Goal: Task Accomplishment & Management: Manage account settings

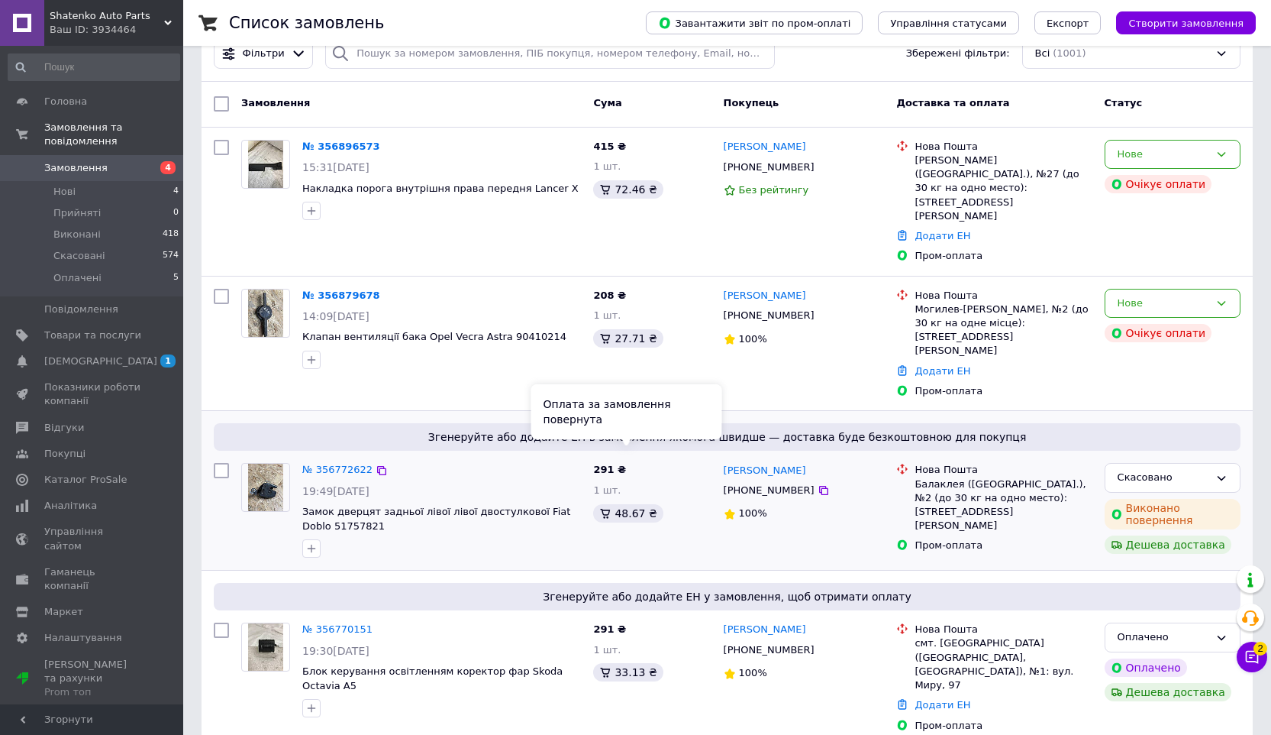
scroll to position [151, 0]
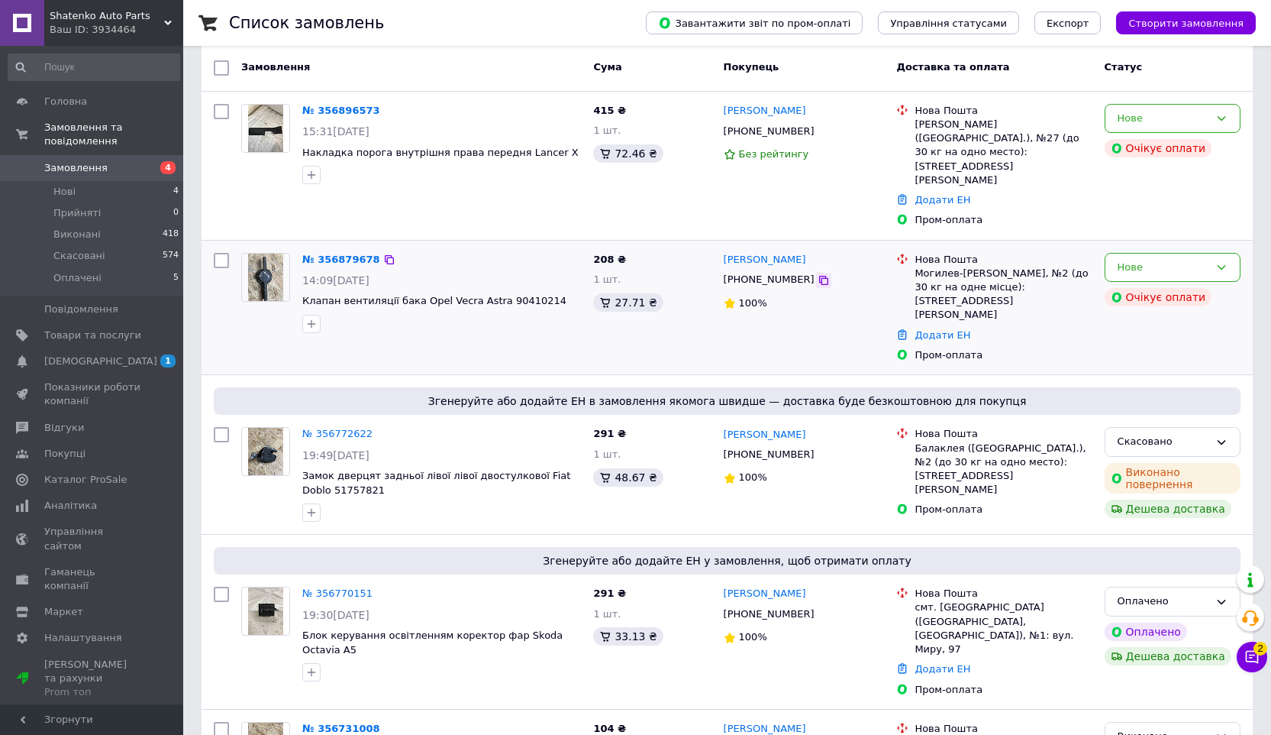
click at [818, 274] on icon at bounding box center [824, 280] width 12 height 12
click at [312, 253] on link "№ 356879678" at bounding box center [341, 258] width 78 height 11
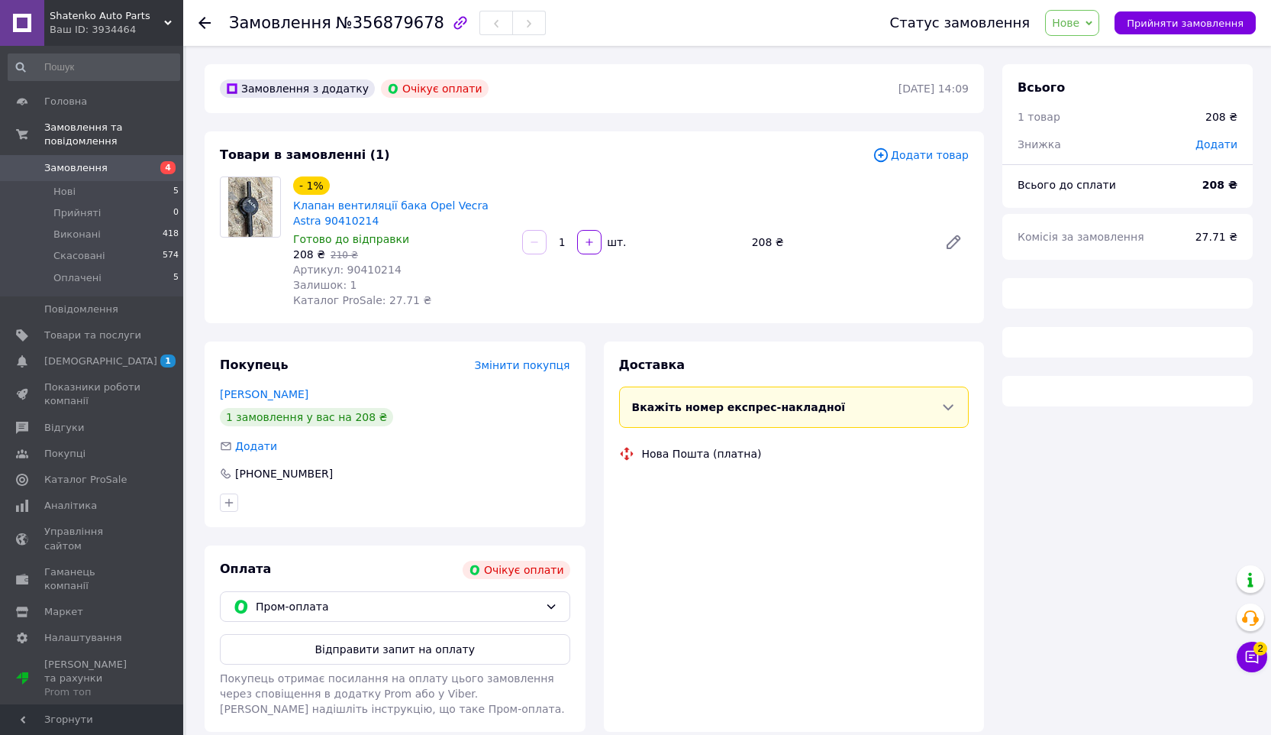
click at [307, 211] on span "Клапан вентиляції бака Opel Vecra Astra 90410214" at bounding box center [401, 213] width 217 height 31
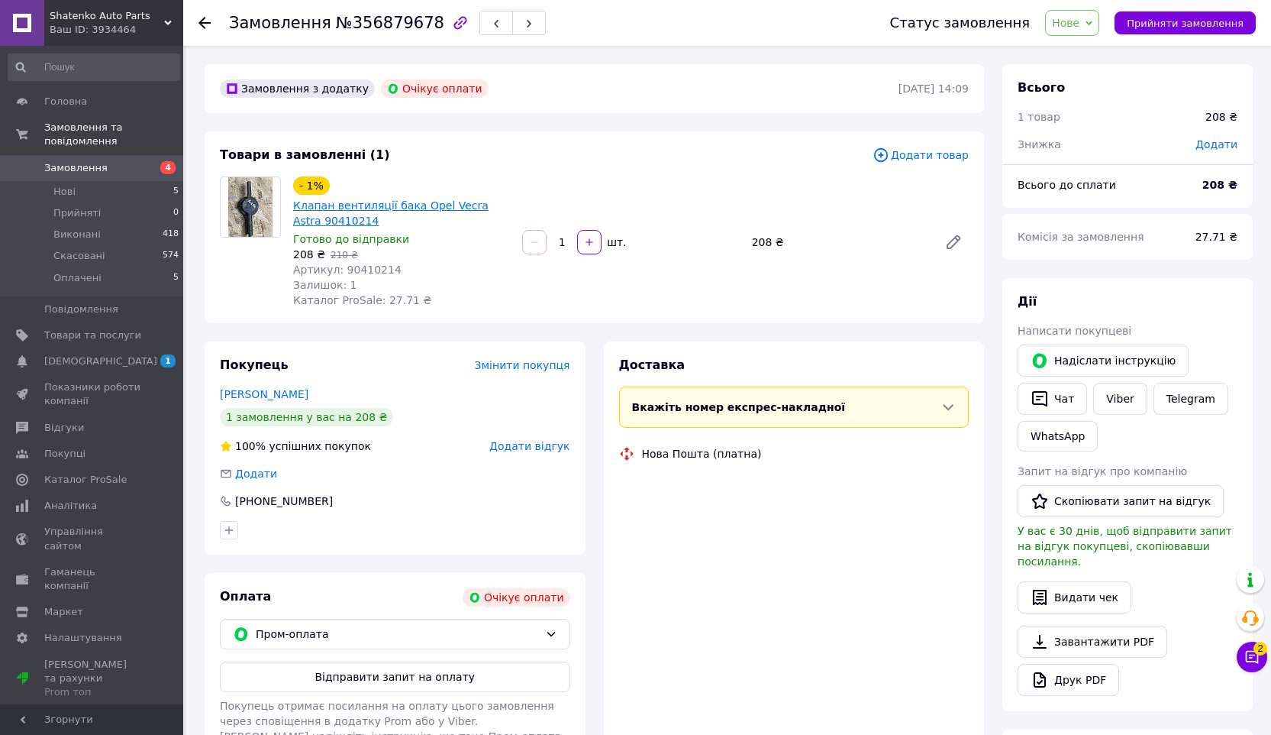
click at [309, 205] on link "Клапан вентиляції бака Opel Vecra Astra 90410214" at bounding box center [390, 212] width 195 height 27
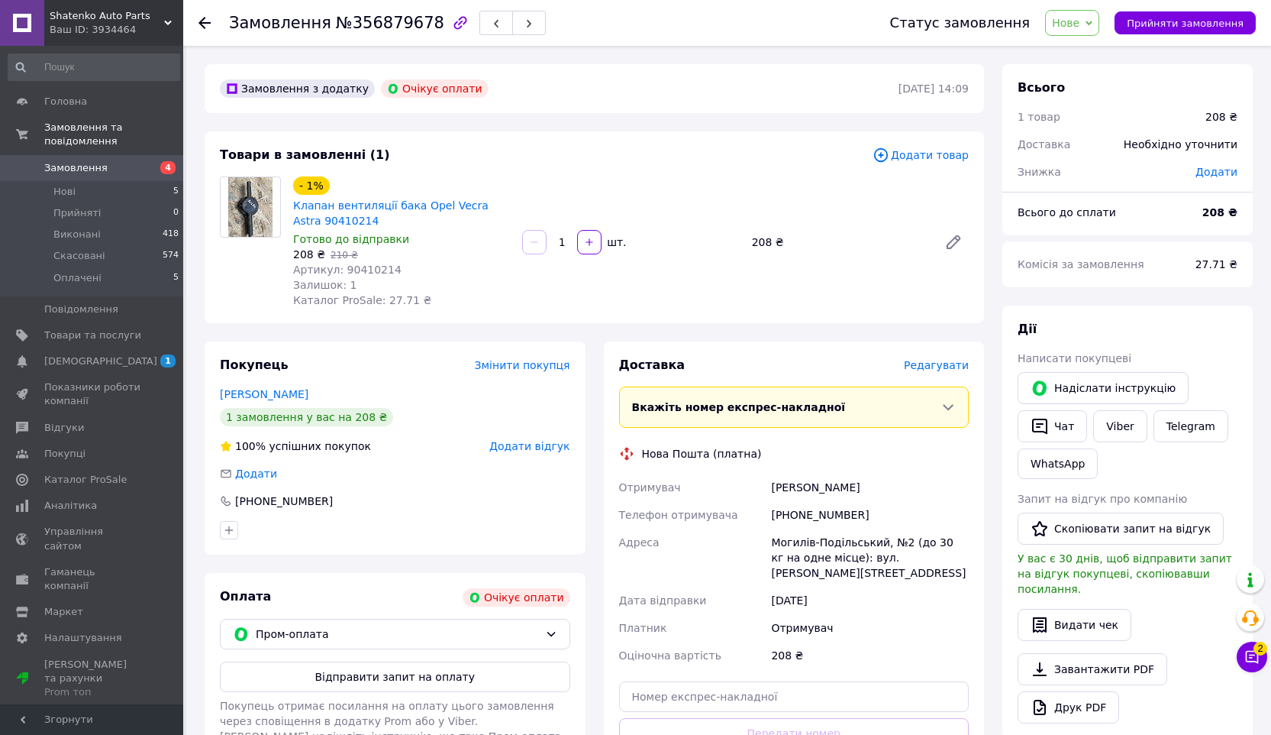
click at [69, 171] on span "Замовлення" at bounding box center [75, 168] width 63 height 14
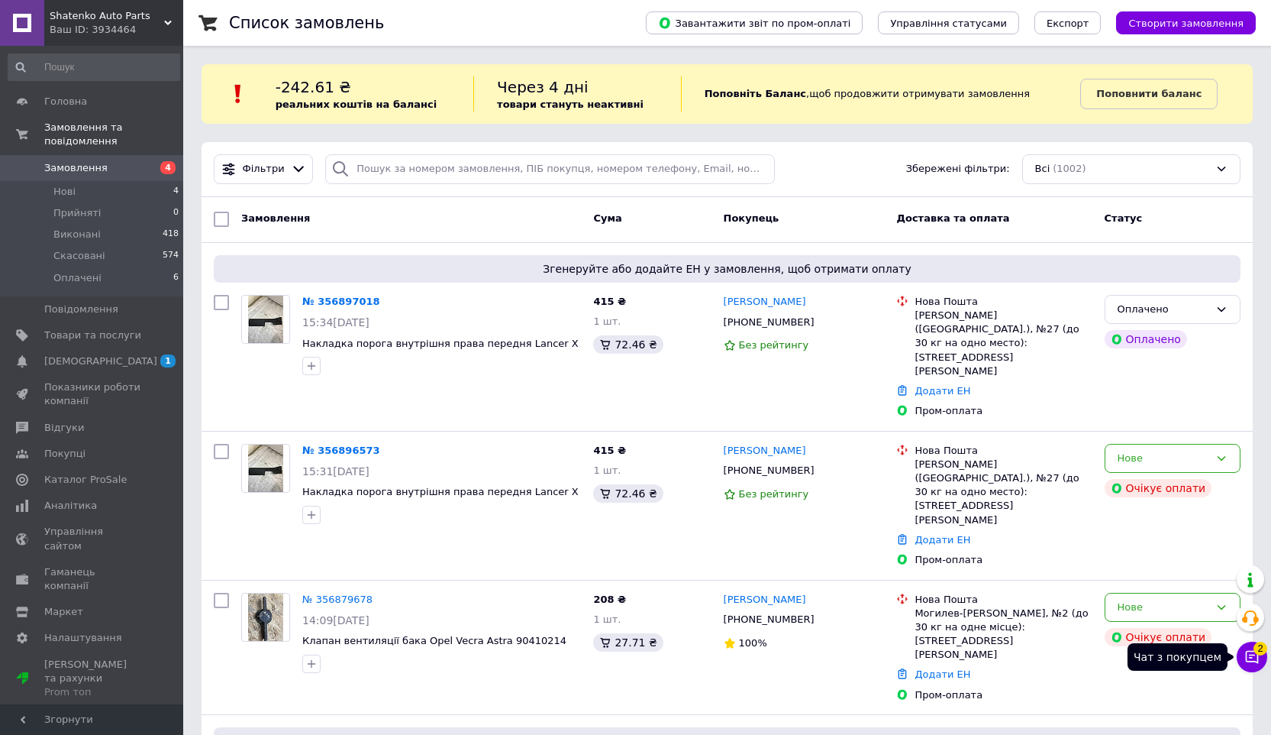
click at [1245, 651] on icon at bounding box center [1252, 656] width 15 height 15
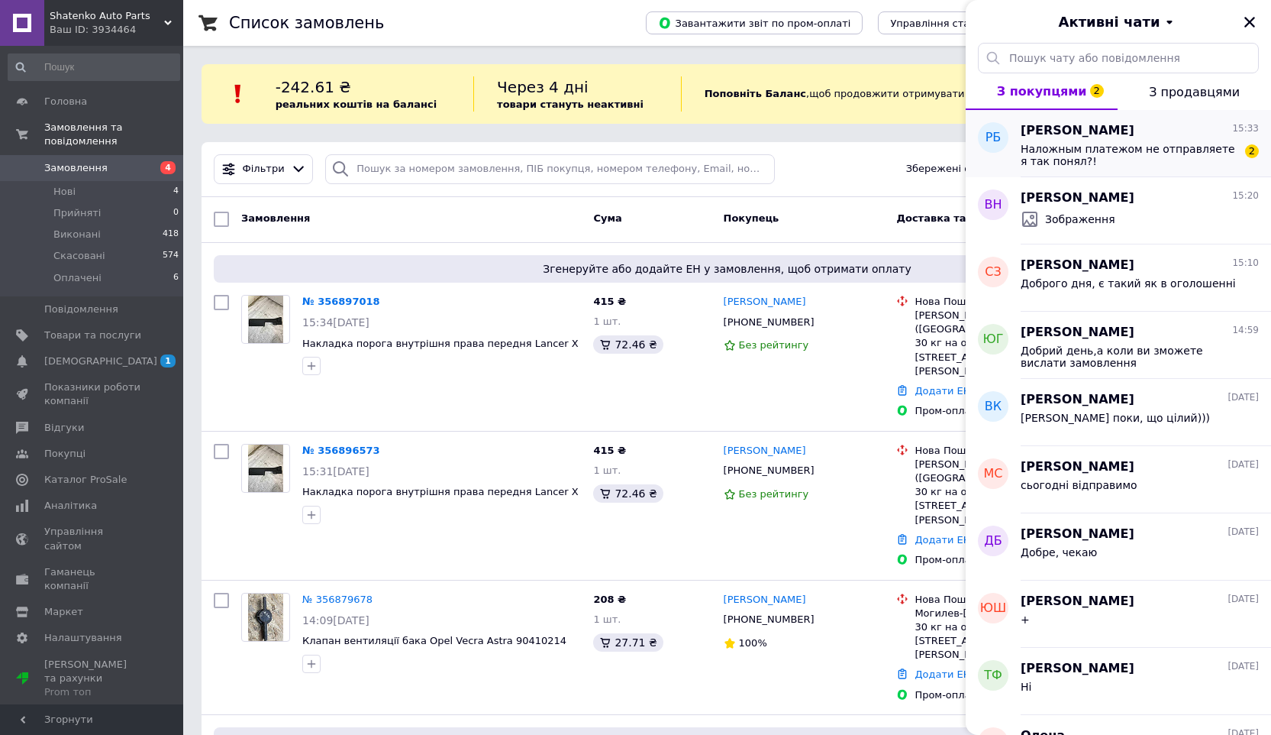
click at [1155, 157] on span "Наложным платежом не отправляете я так понял?!" at bounding box center [1129, 155] width 217 height 24
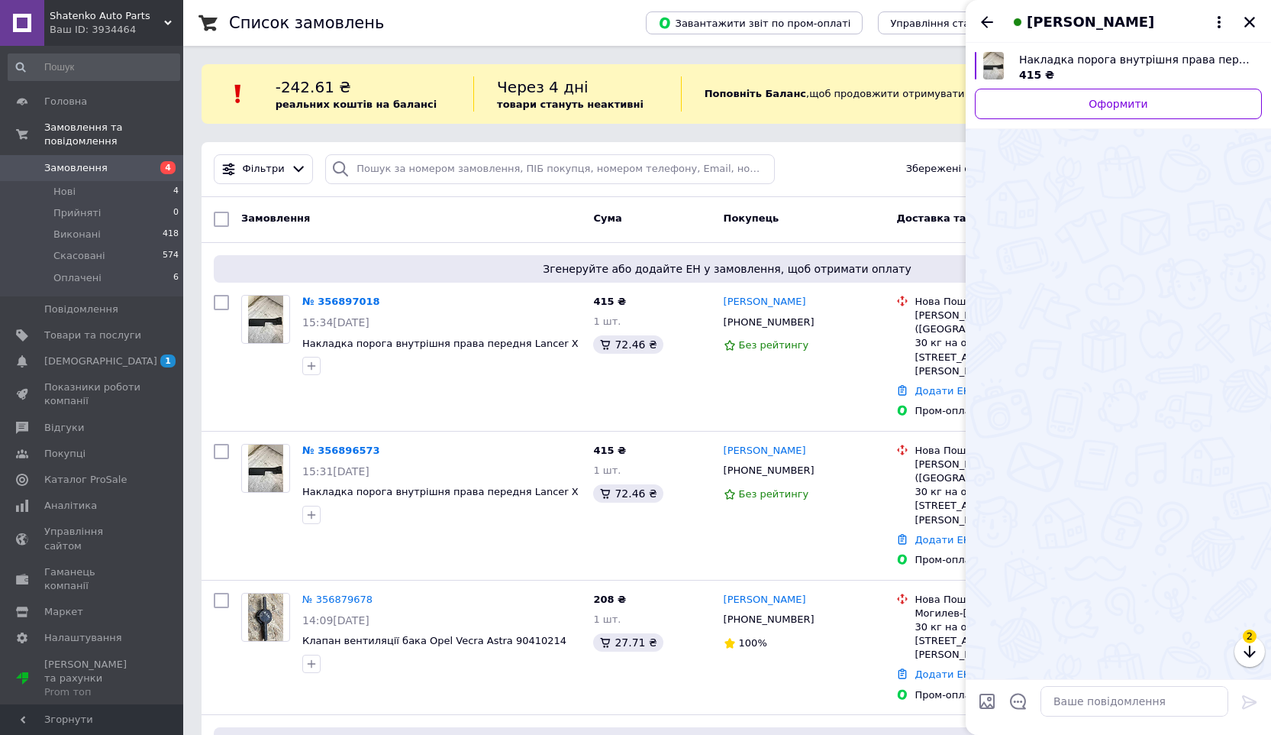
scroll to position [415, 0]
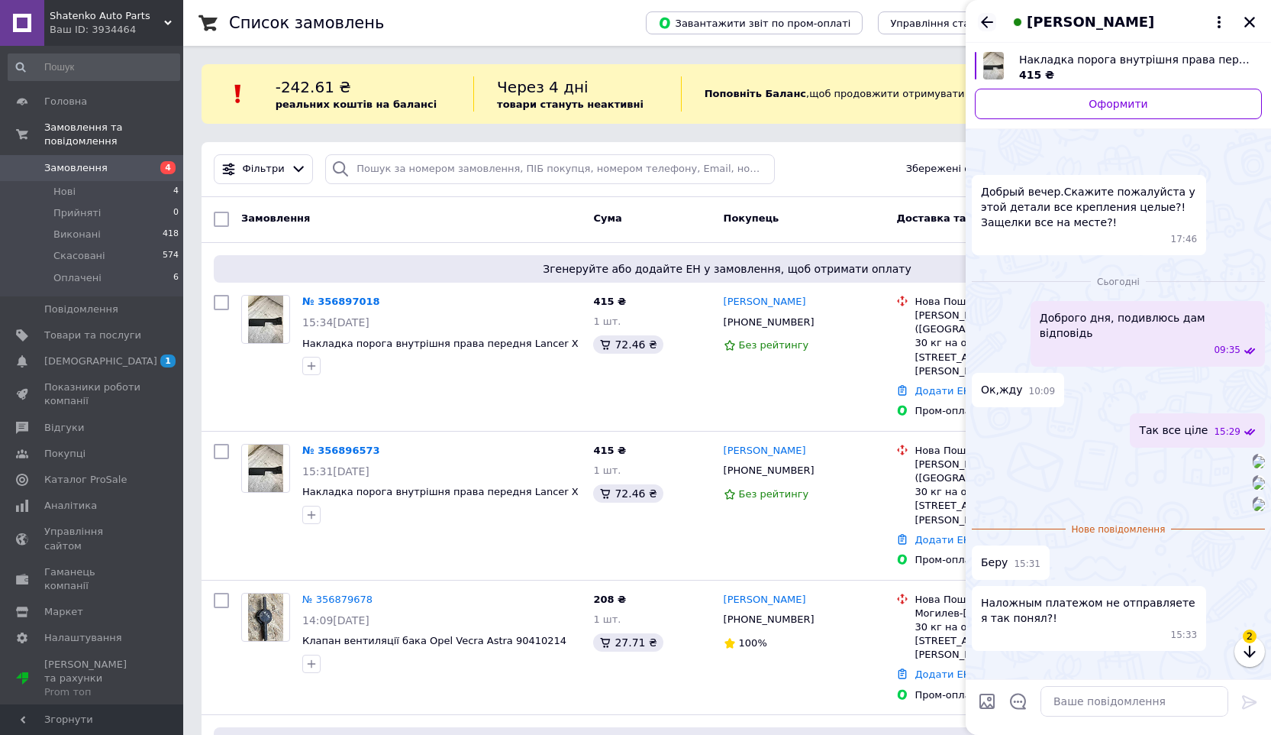
click at [986, 24] on icon "Назад" at bounding box center [987, 22] width 18 height 18
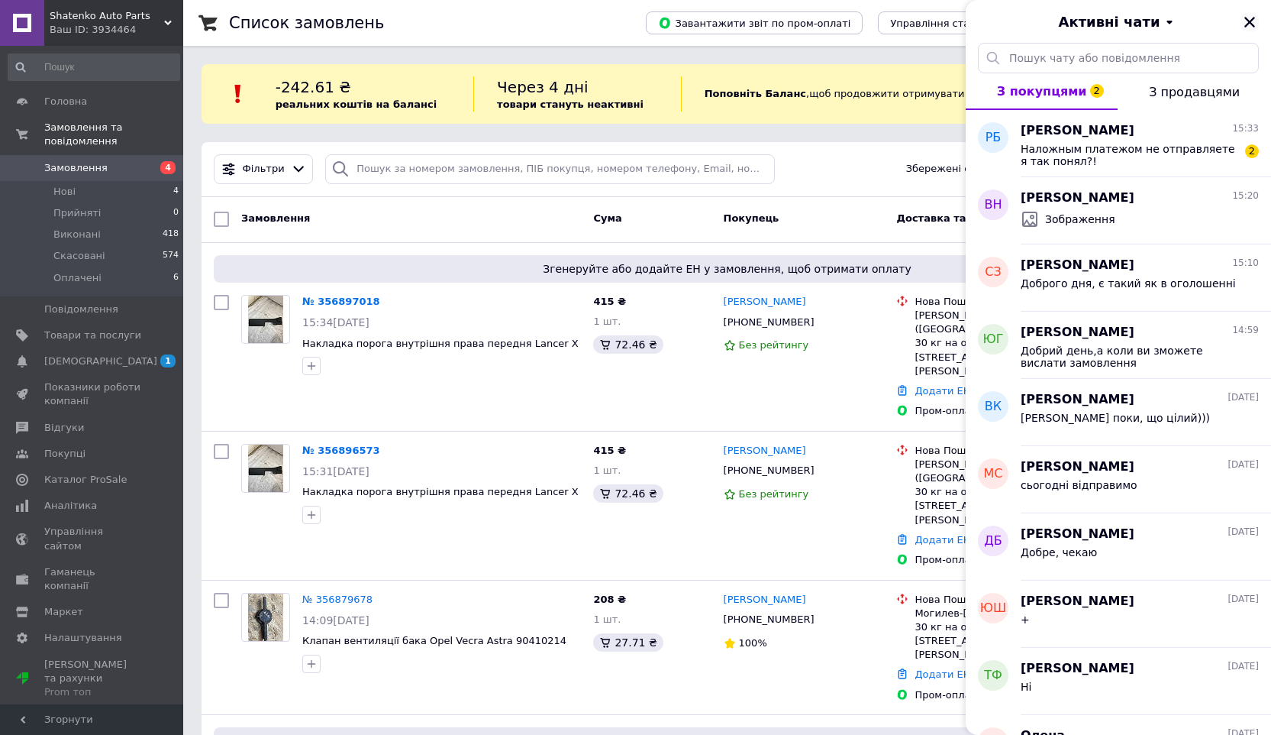
click at [1248, 18] on icon "Закрити" at bounding box center [1250, 22] width 14 height 14
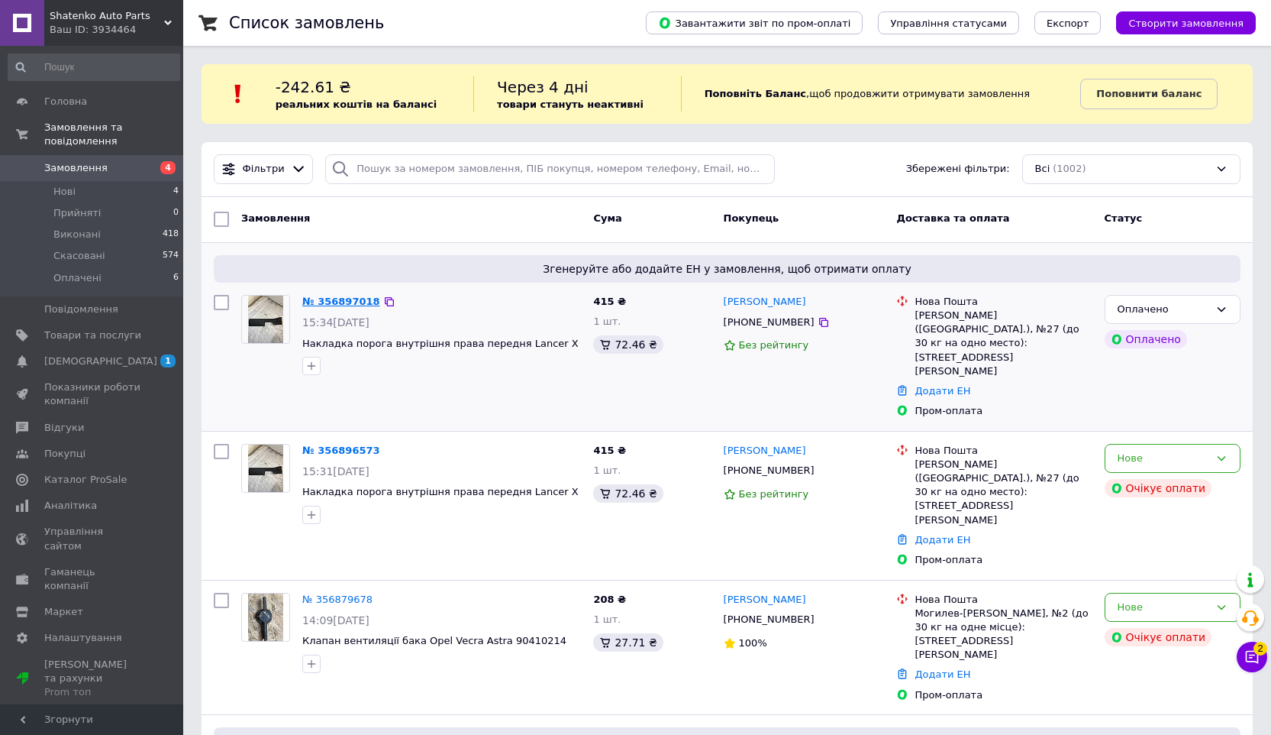
click at [335, 300] on link "№ 356897018" at bounding box center [341, 300] width 78 height 11
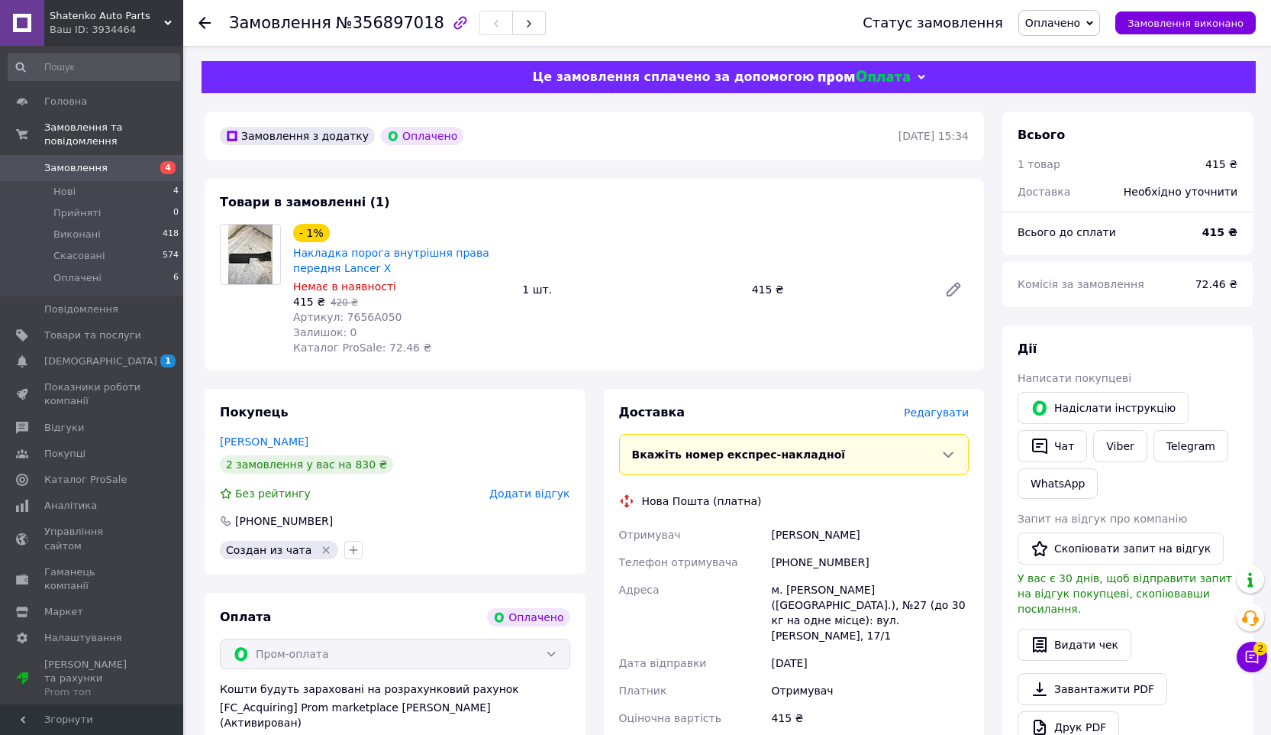
click at [70, 164] on span "Замовлення" at bounding box center [75, 168] width 63 height 14
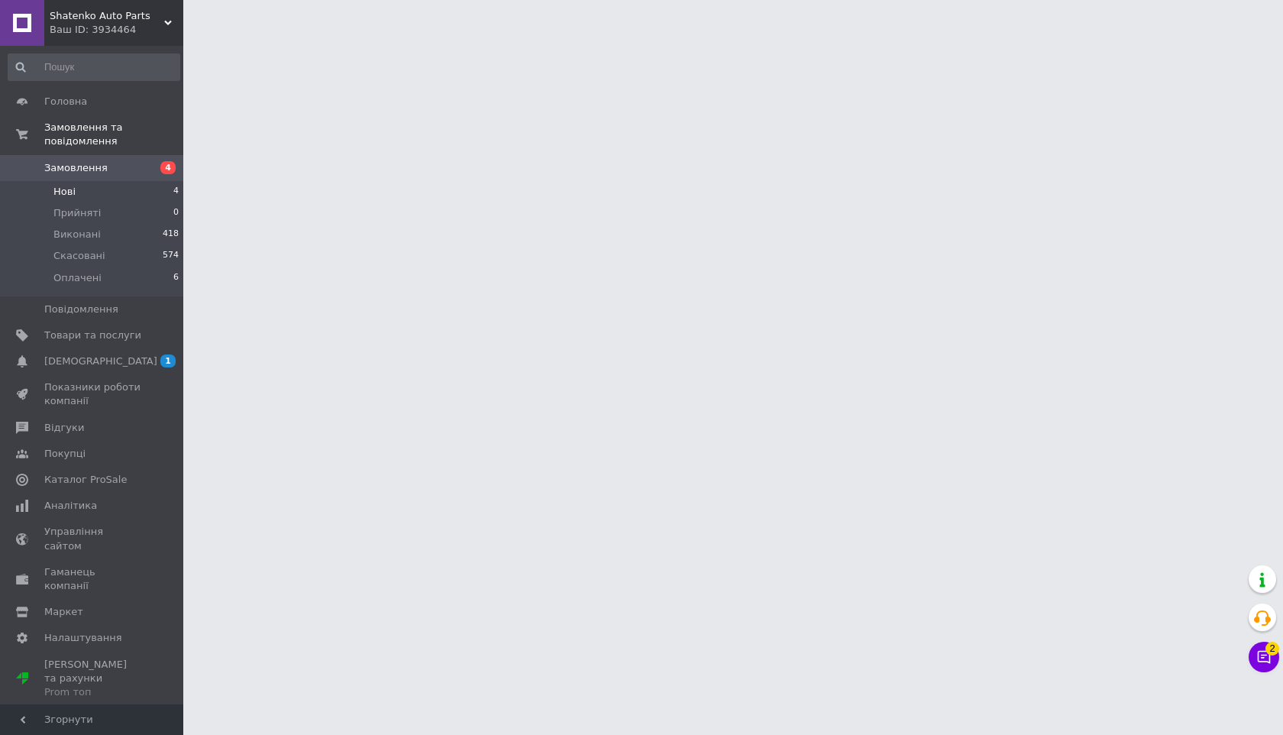
click at [134, 187] on li "Нові 4" at bounding box center [94, 191] width 188 height 21
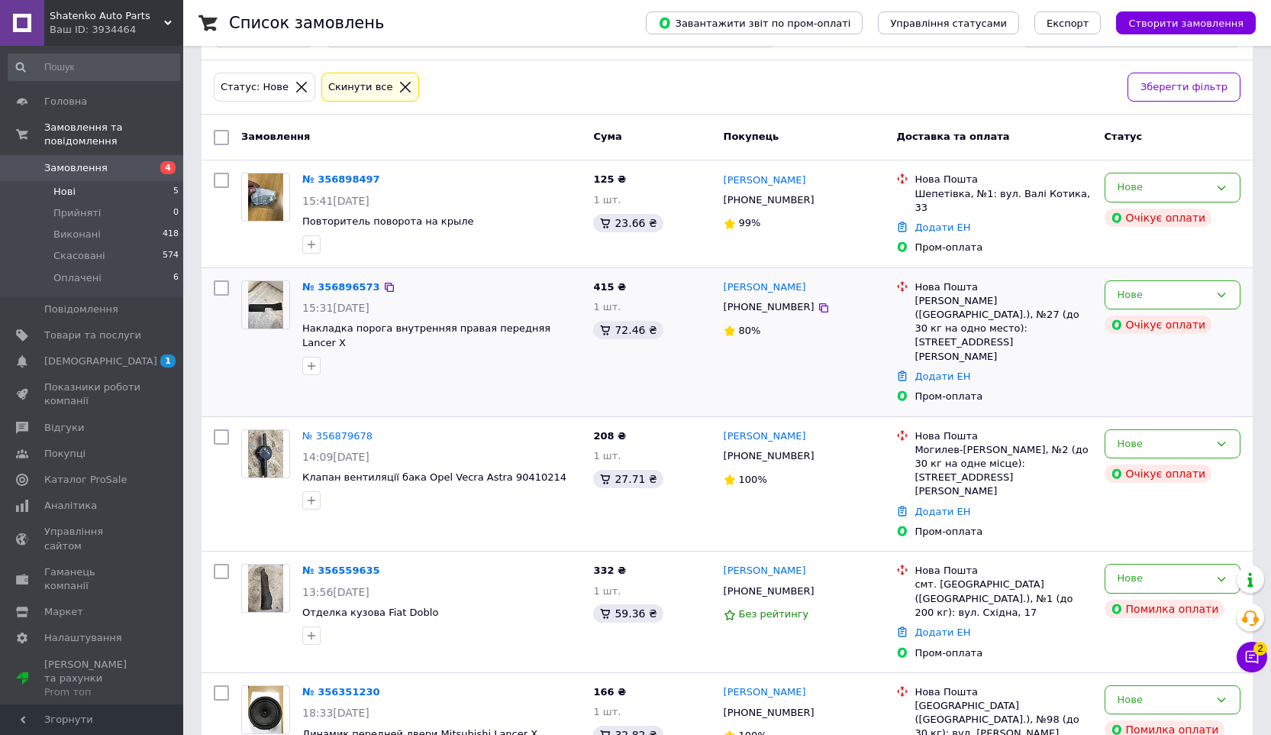
scroll to position [142, 0]
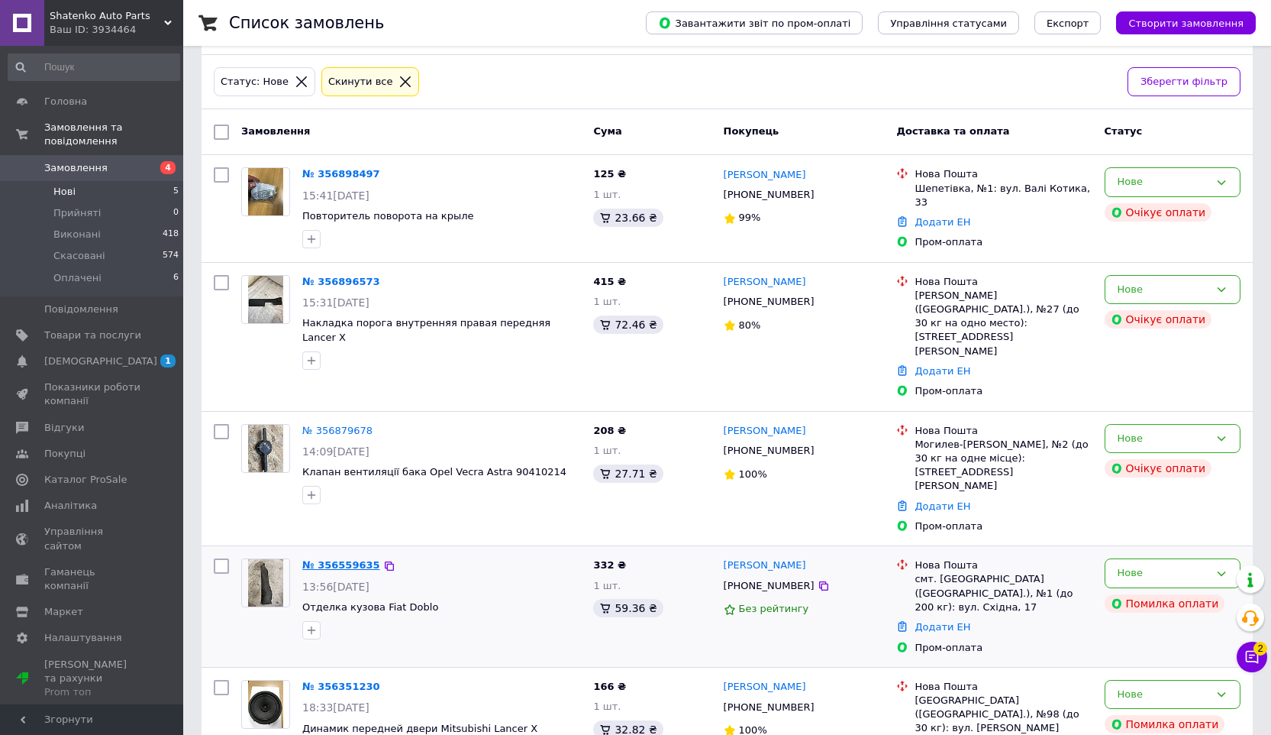
click at [350, 559] on link "№ 356559635" at bounding box center [341, 564] width 78 height 11
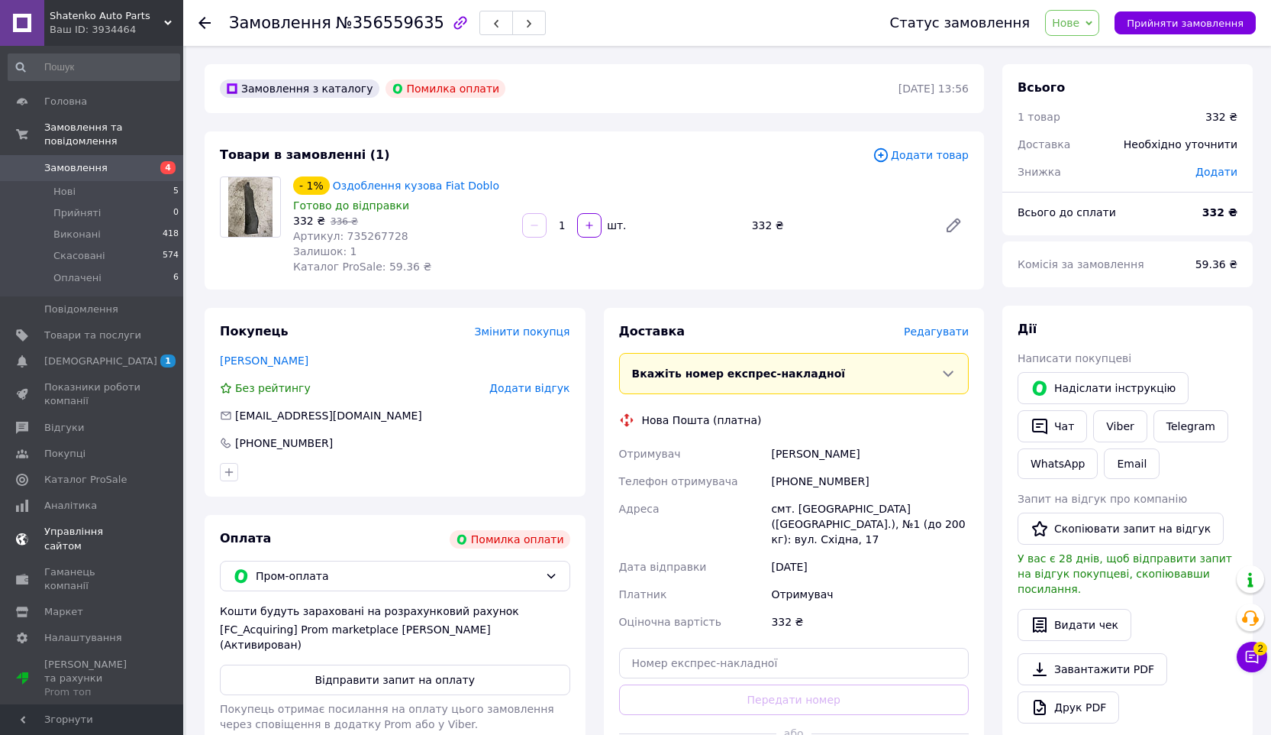
click at [115, 360] on span "[DEMOGRAPHIC_DATA]" at bounding box center [92, 361] width 97 height 14
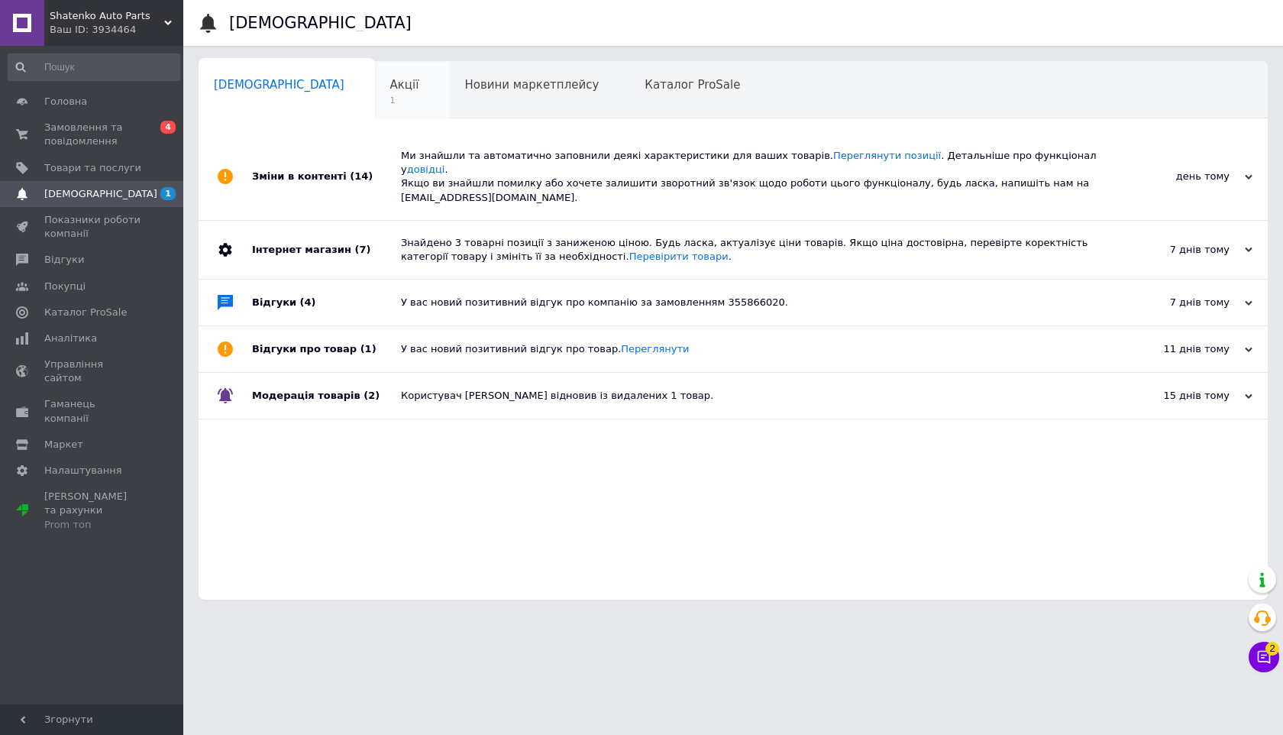
click at [375, 92] on div "Акції 1" at bounding box center [412, 91] width 75 height 58
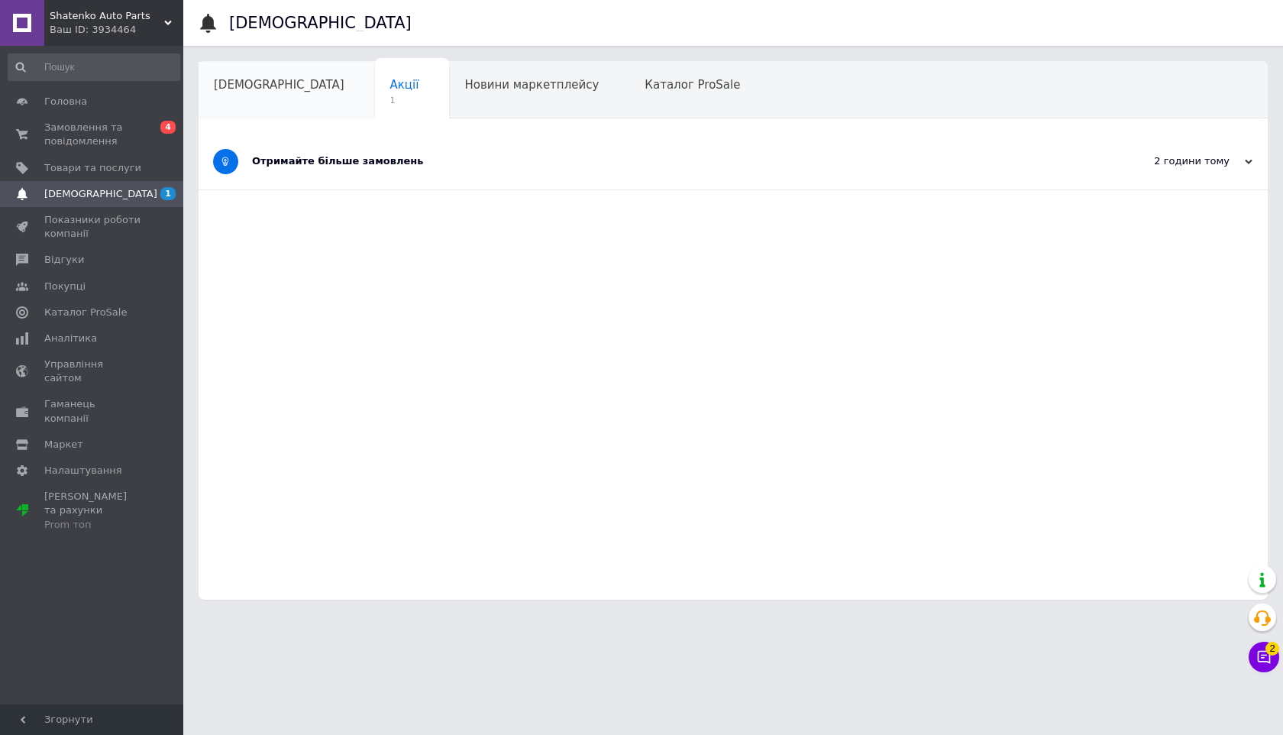
click at [270, 84] on span "[DEMOGRAPHIC_DATA]" at bounding box center [279, 85] width 131 height 14
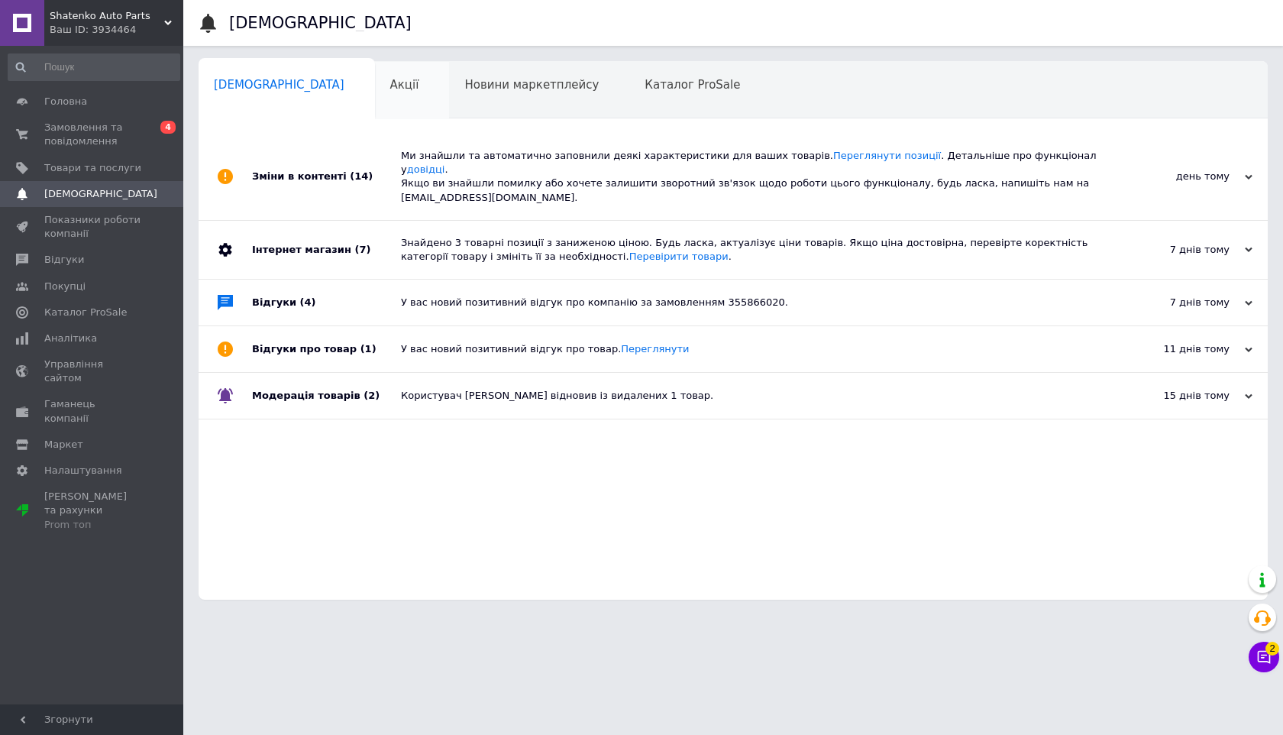
click at [375, 92] on div "Акції" at bounding box center [412, 91] width 75 height 58
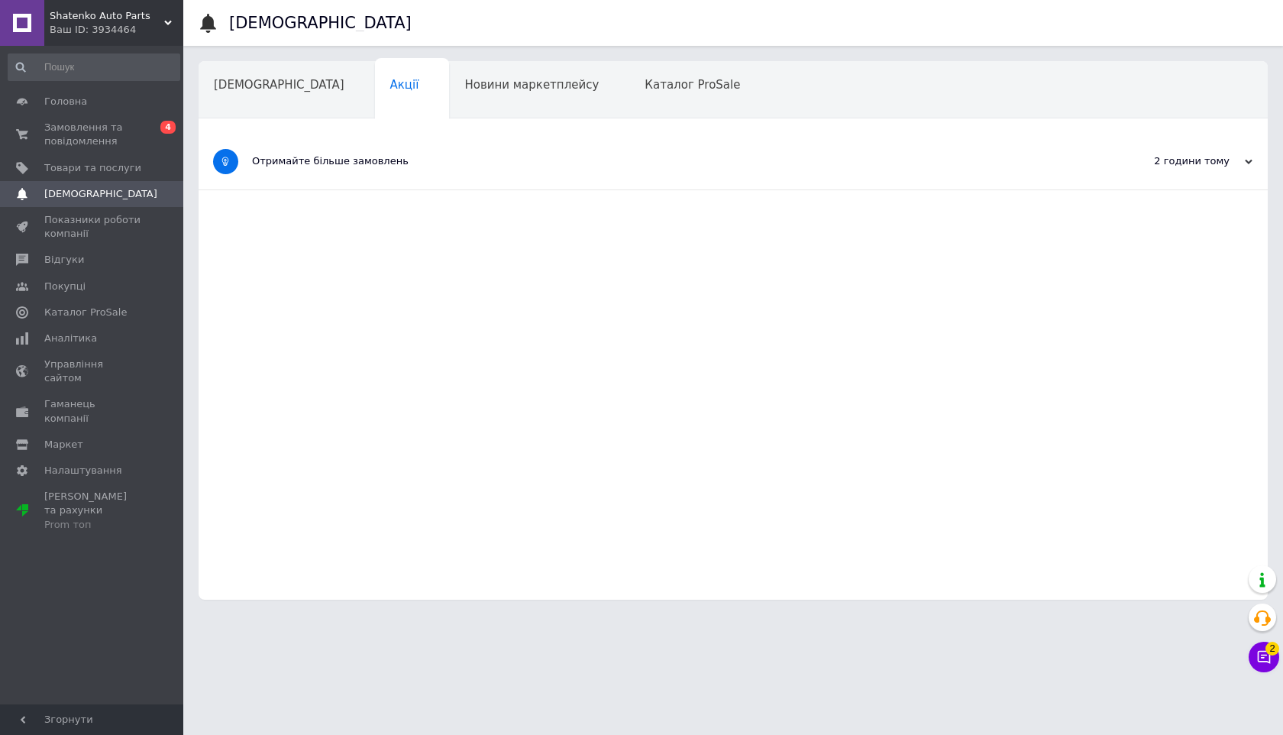
click at [289, 158] on div "Отримайте більше замовлень" at bounding box center [676, 161] width 848 height 14
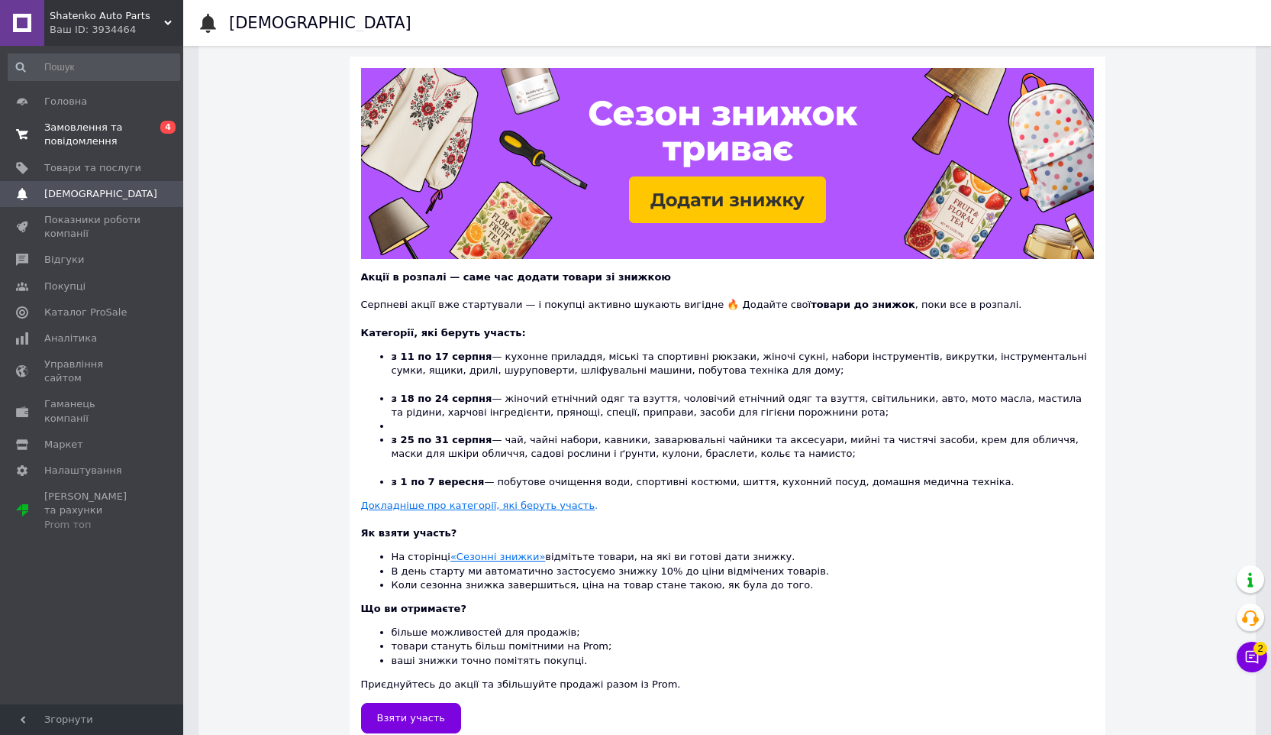
scroll to position [144, 0]
click at [102, 122] on span "Замовлення та повідомлення" at bounding box center [92, 134] width 97 height 27
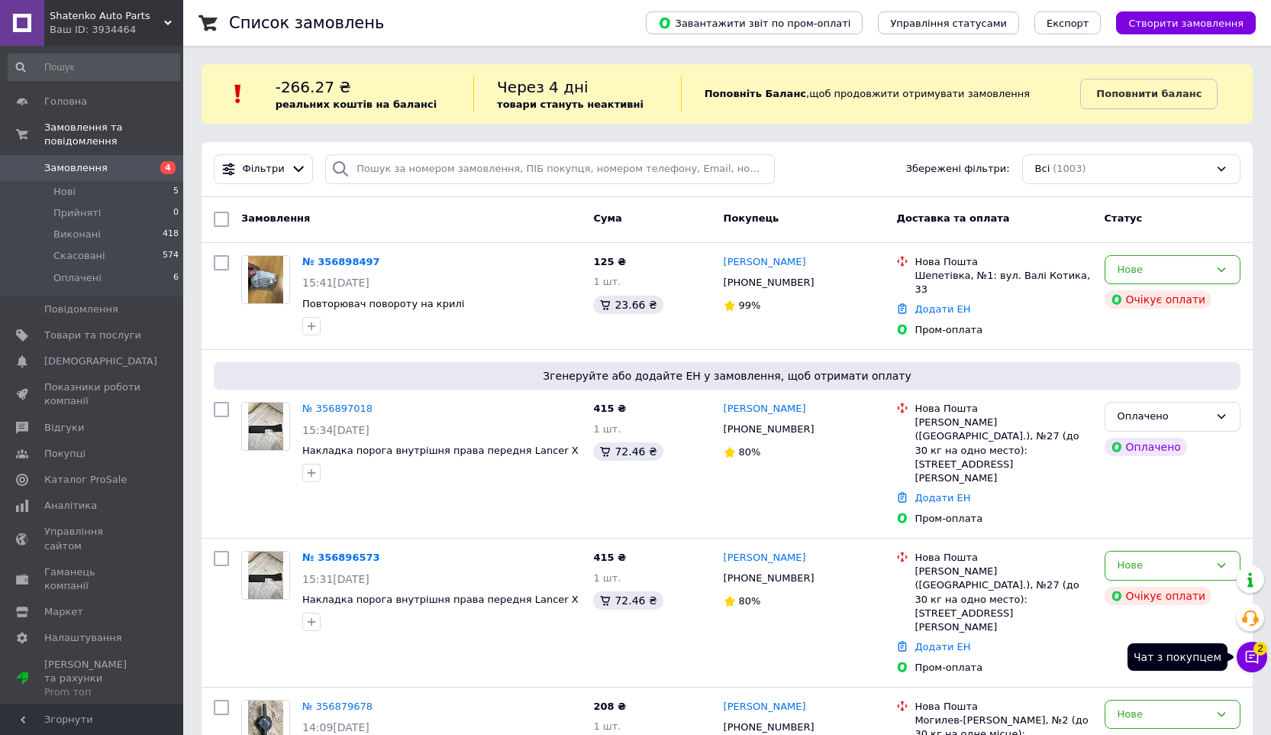
click at [1254, 656] on icon at bounding box center [1252, 656] width 15 height 15
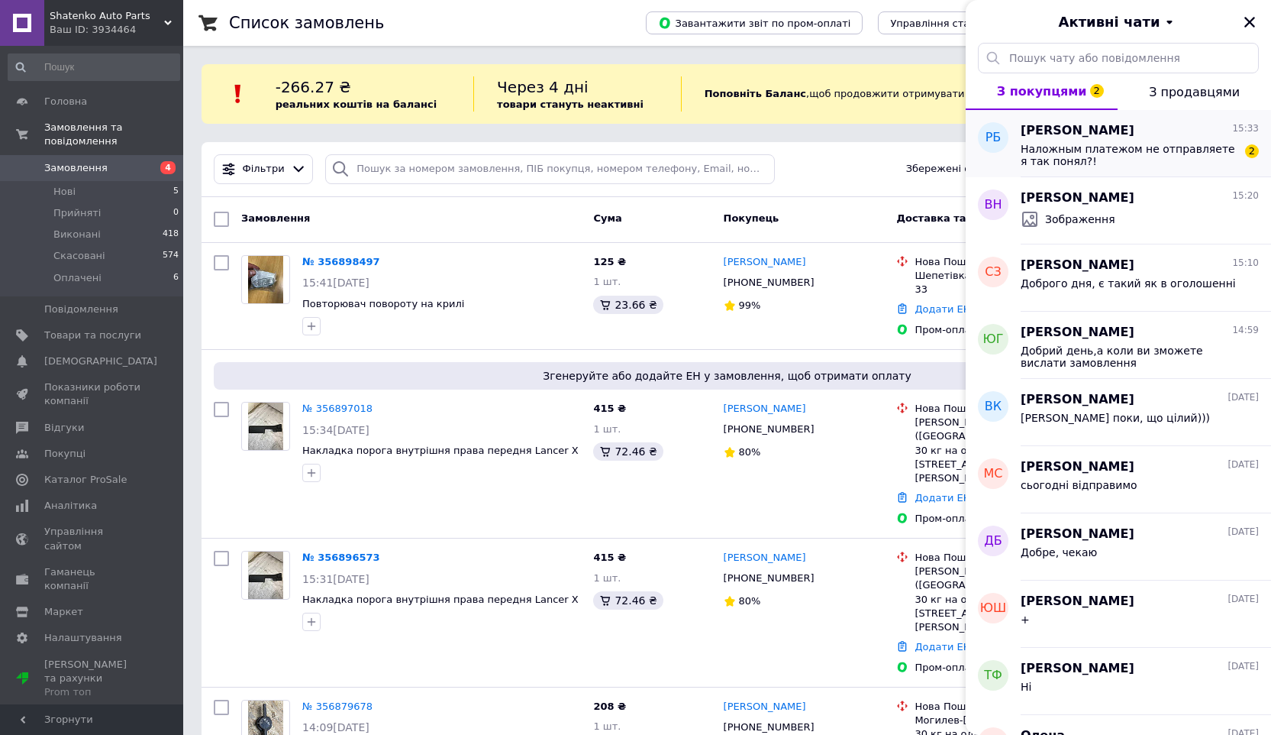
click at [1103, 156] on span "Наложным платежом не отправляете я так понял?!" at bounding box center [1129, 155] width 217 height 24
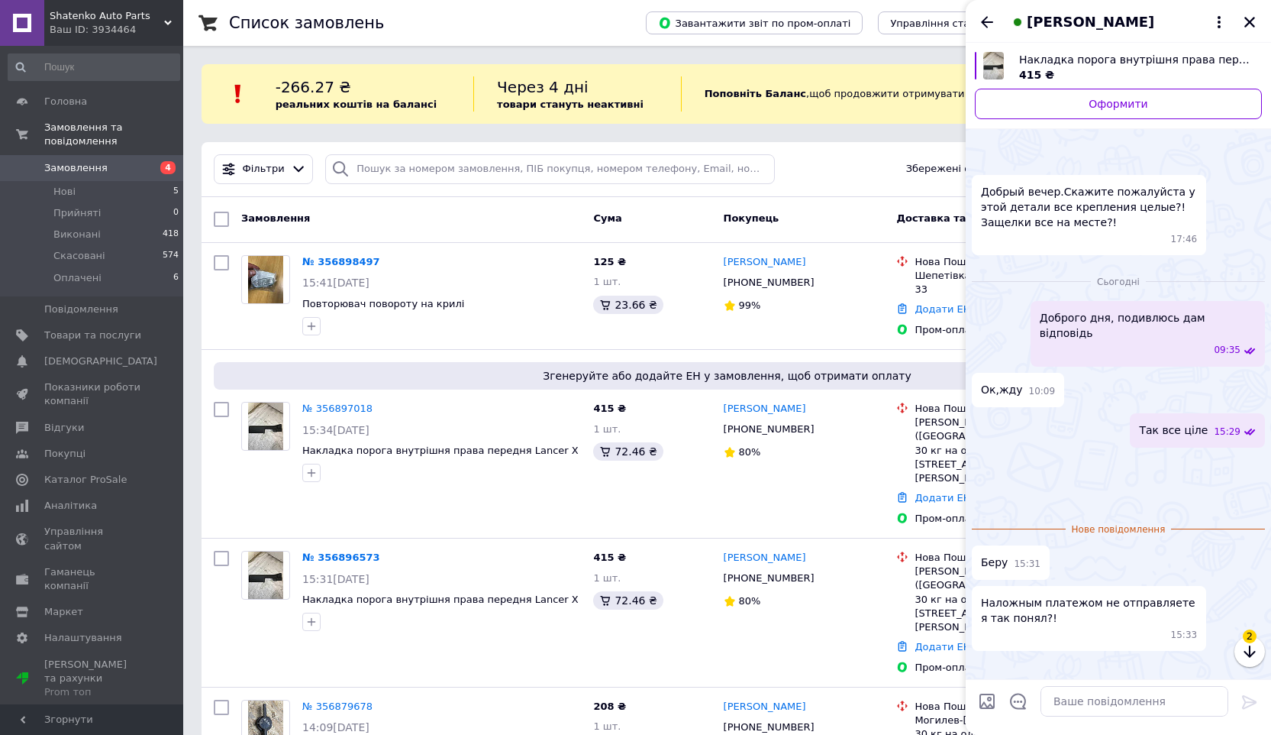
scroll to position [604, 0]
click at [986, 24] on icon "Назад" at bounding box center [987, 22] width 18 height 18
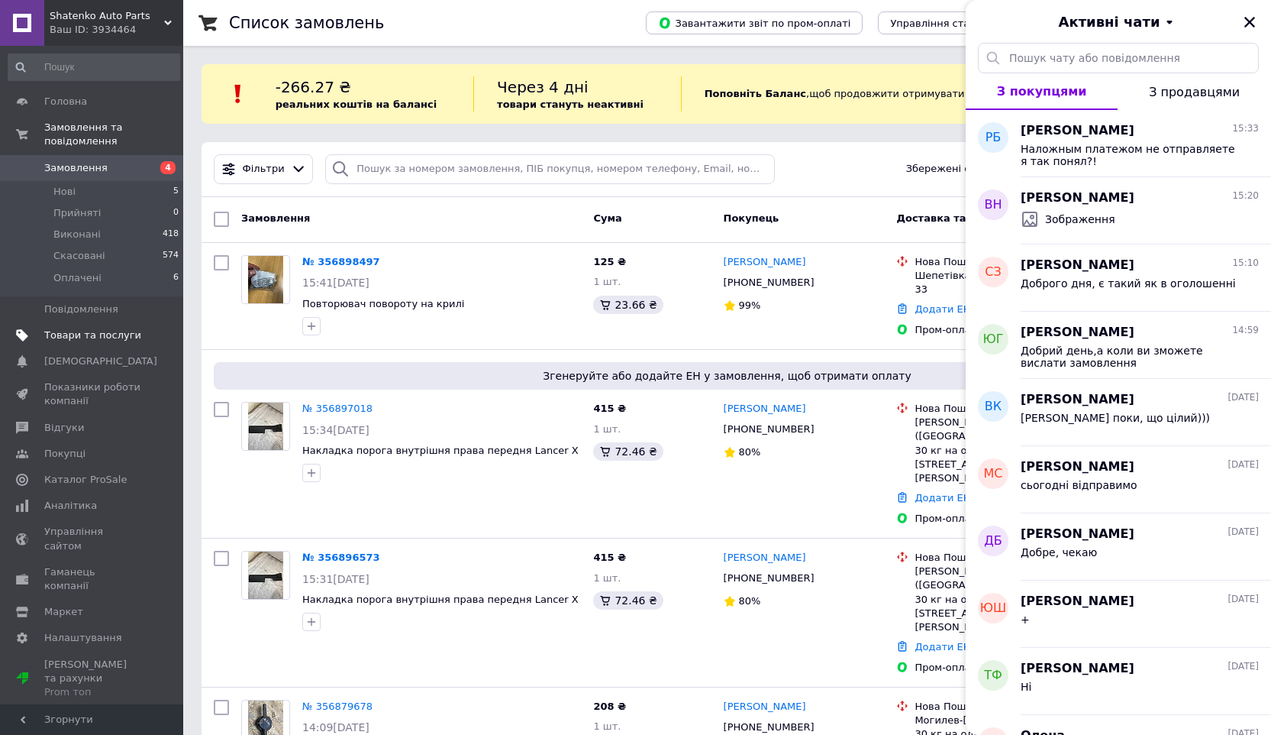
click at [83, 336] on span "Товари та послуги" at bounding box center [92, 335] width 97 height 14
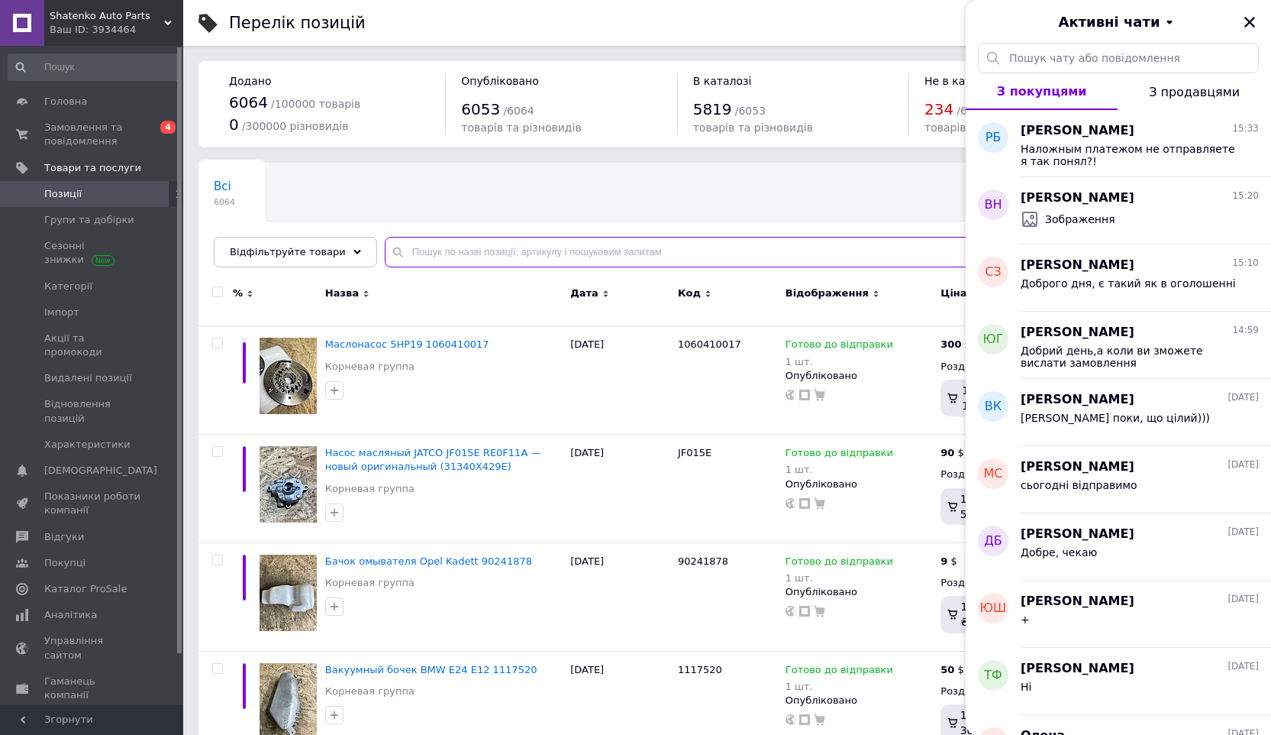
click at [529, 248] on input "text" at bounding box center [813, 252] width 856 height 31
type input "п"
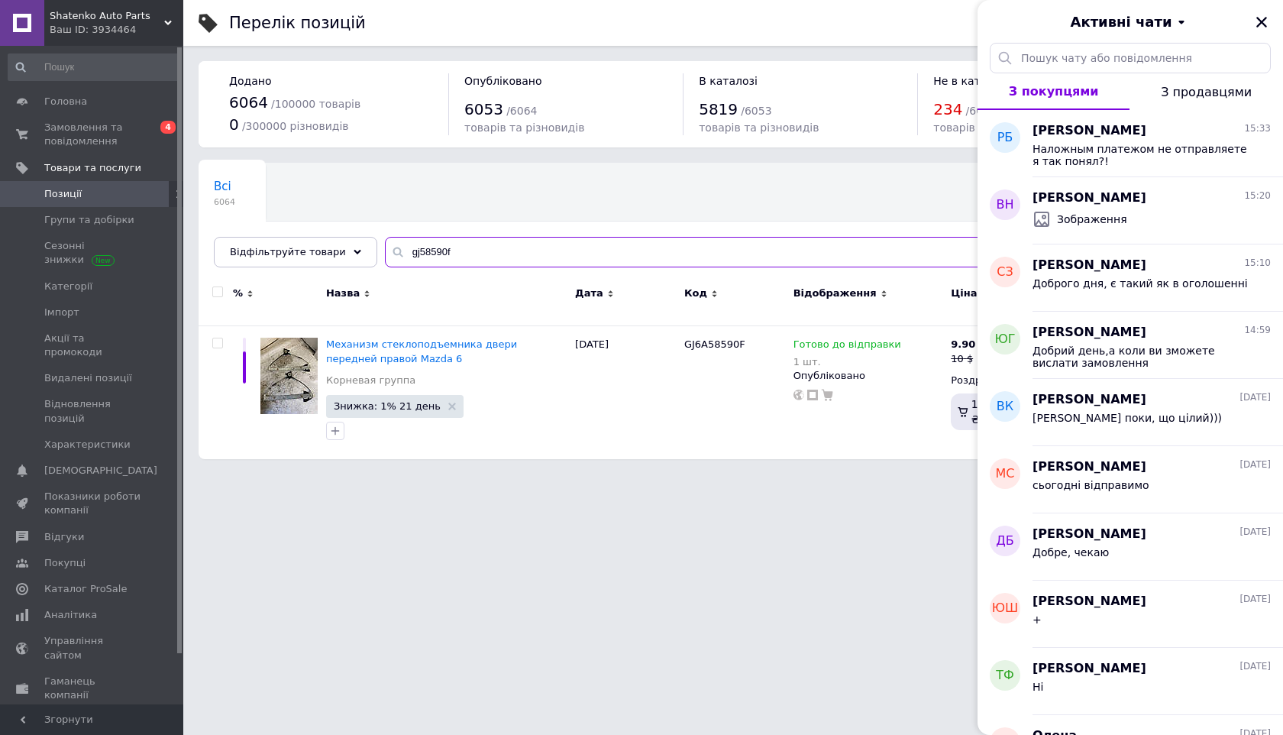
click at [437, 251] on input "gj58590f" at bounding box center [818, 252] width 867 height 31
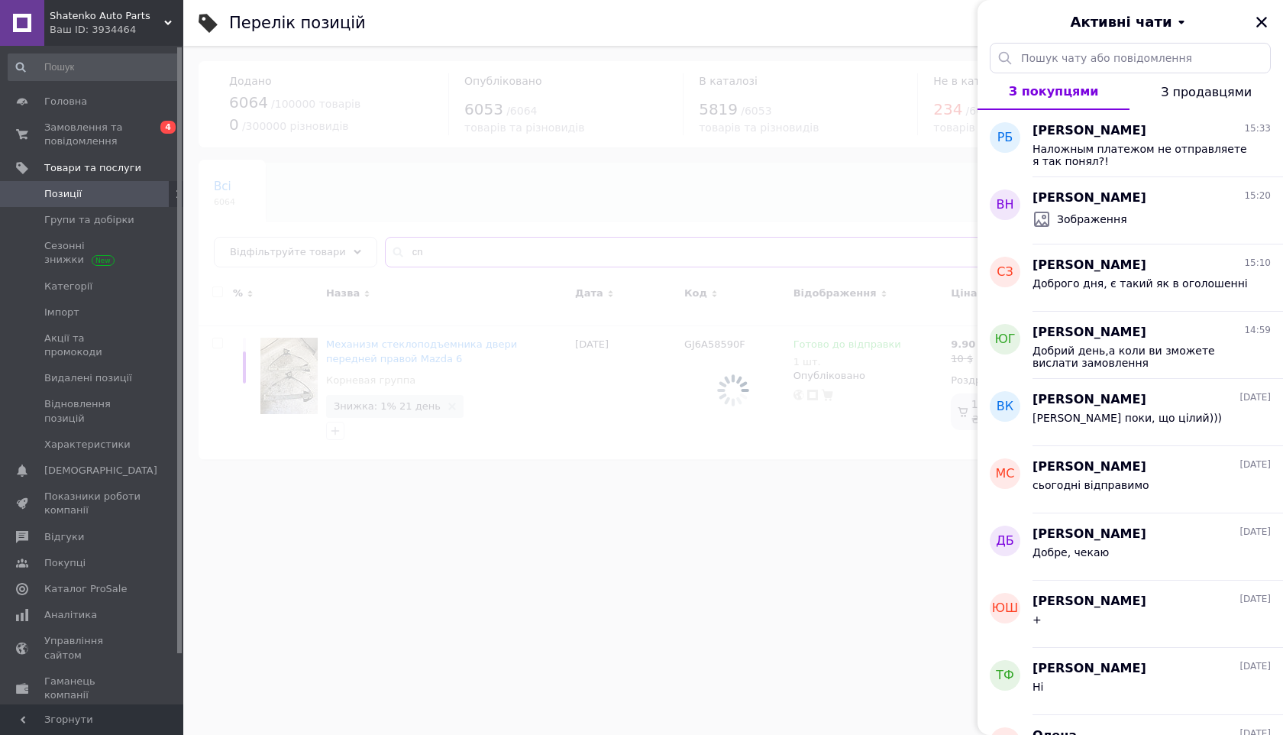
type input "c"
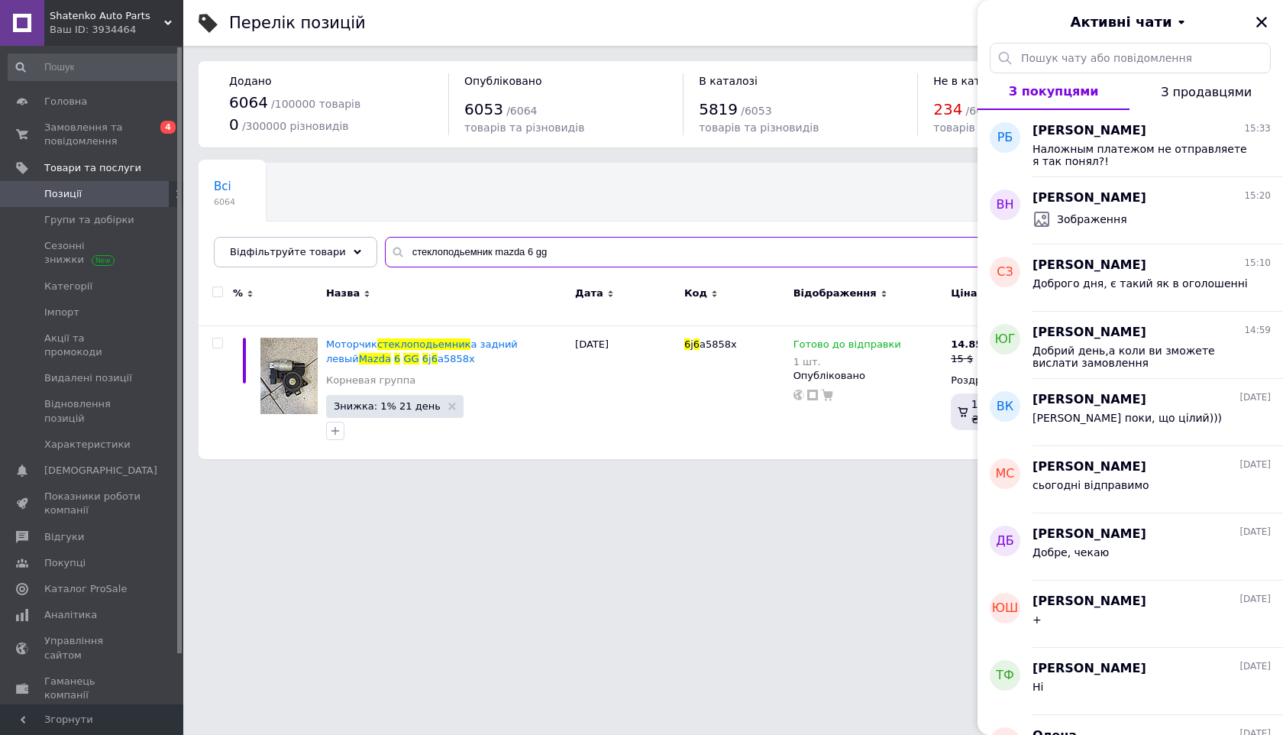
drag, startPoint x: 481, startPoint y: 251, endPoint x: 383, endPoint y: 254, distance: 98.5
click at [385, 254] on div "стеклоподьемник mazda 6 gg" at bounding box center [818, 252] width 867 height 31
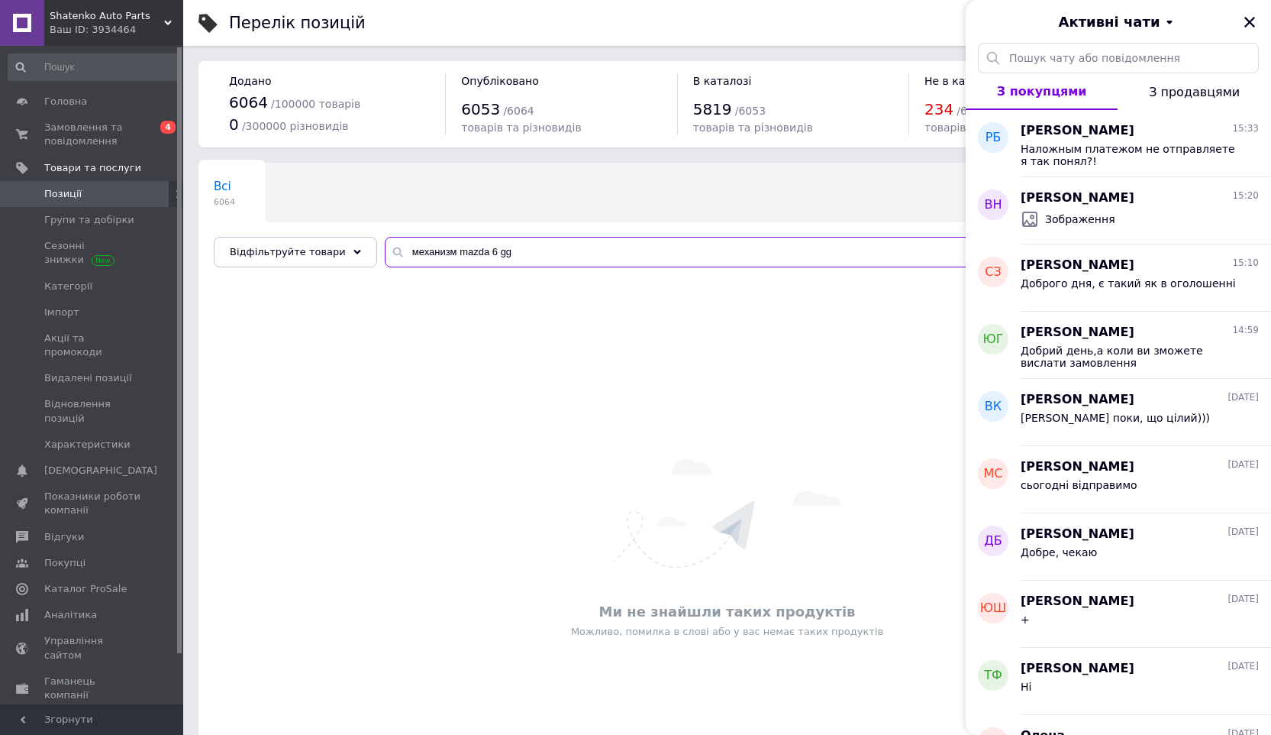
drag, startPoint x: 434, startPoint y: 250, endPoint x: 386, endPoint y: 247, distance: 48.2
click at [386, 247] on div "механизм mazda 6 gg" at bounding box center [813, 252] width 856 height 31
click at [535, 312] on div "Ми не знайшли таких продуктів Можливо, помилка в слові або у вас немає таких пр…" at bounding box center [727, 548] width 1057 height 517
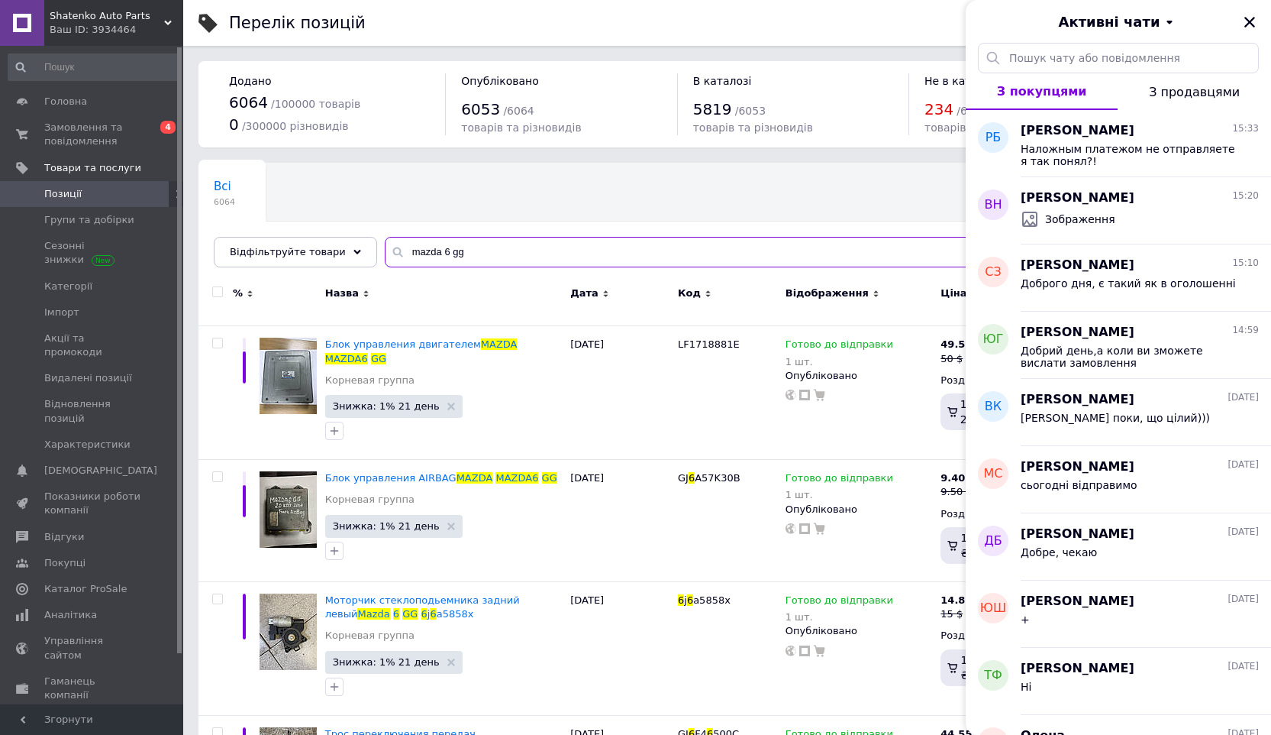
click at [556, 257] on input "mazda 6 gg" at bounding box center [813, 252] width 856 height 31
click at [1252, 21] on icon "Закрити" at bounding box center [1250, 22] width 14 height 14
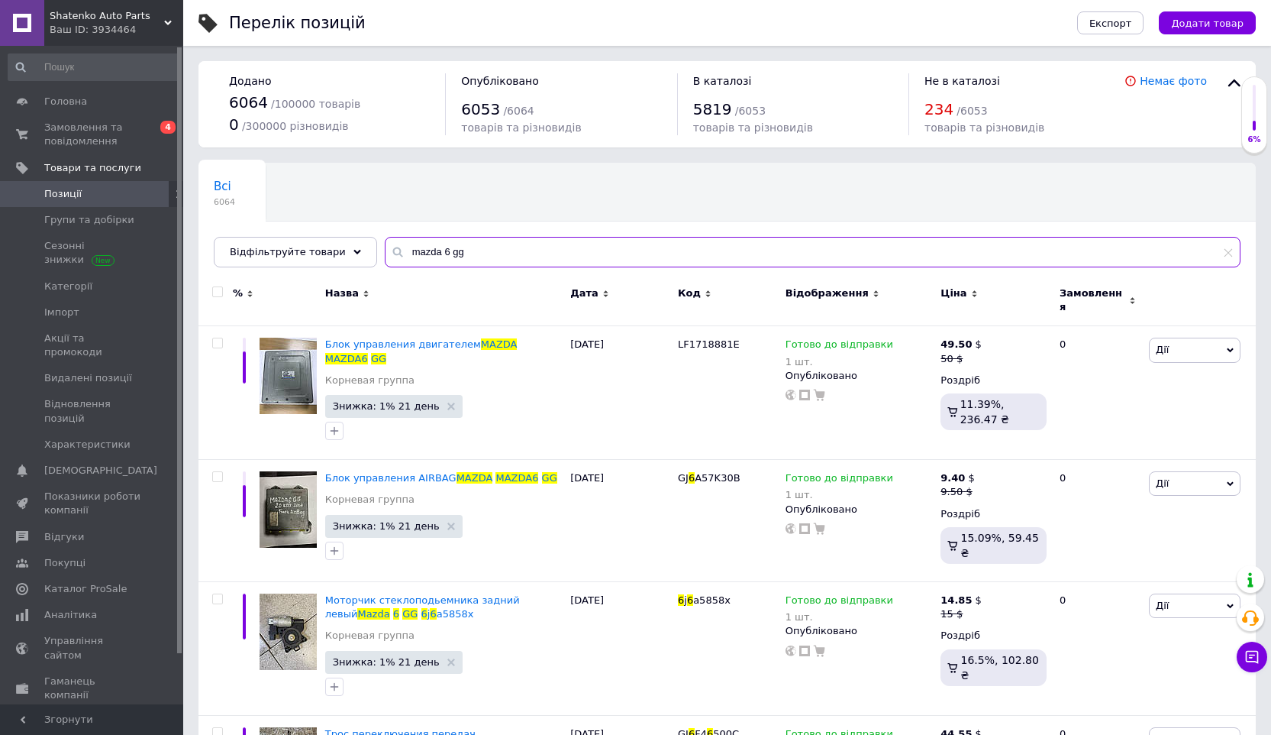
click at [505, 253] on input "mazda 6 gg" at bounding box center [813, 252] width 856 height 31
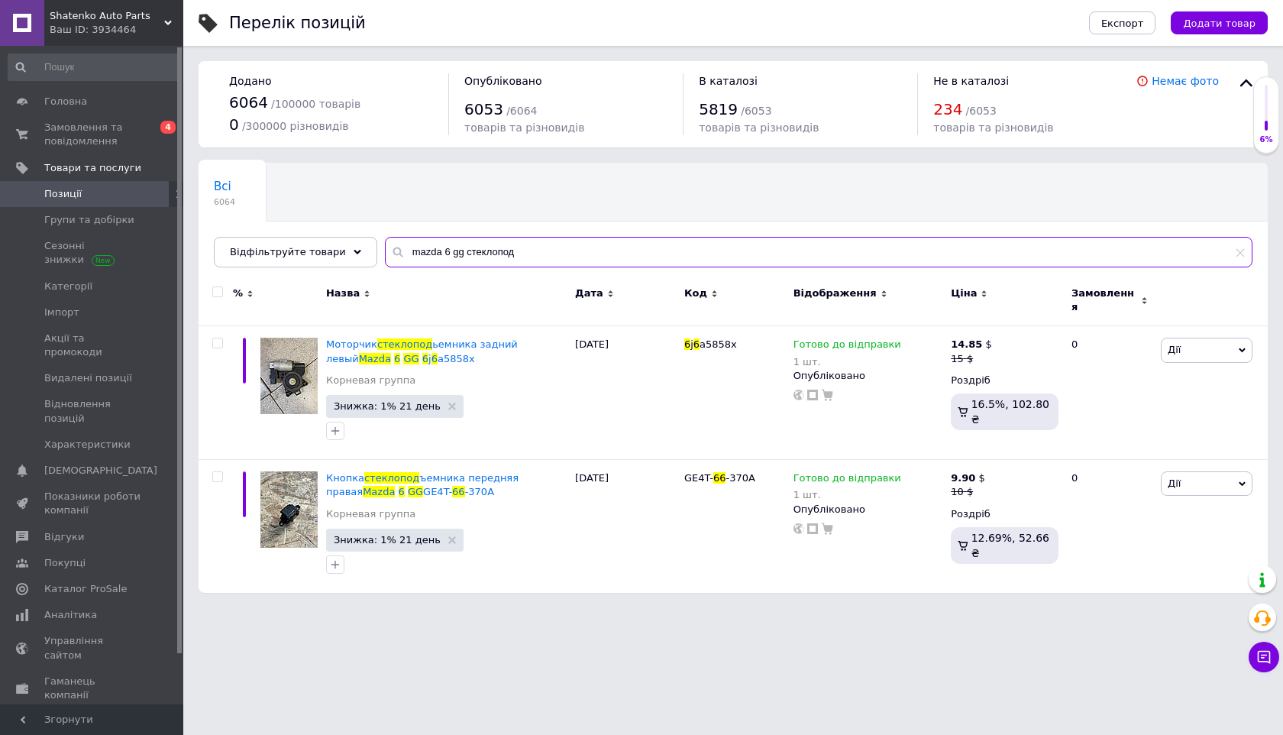
click at [446, 258] on input "mazda 6 gg стеклопод" at bounding box center [818, 252] width 867 height 31
click at [446, 257] on input "mazda 6 gg стеклопод" at bounding box center [818, 252] width 867 height 31
click at [448, 252] on input "mazda 6 gg стеклопод" at bounding box center [818, 252] width 867 height 31
click at [453, 250] on input "mazda 6 gg стеклопод" at bounding box center [818, 252] width 867 height 31
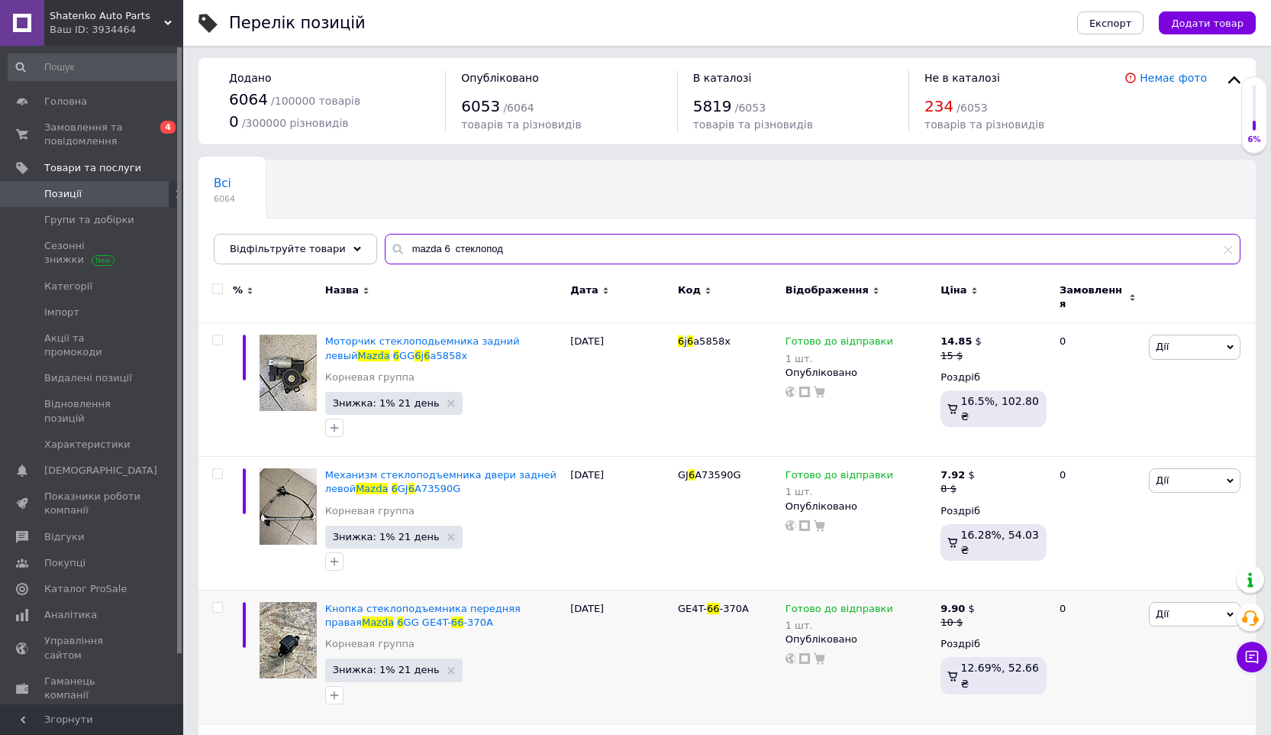
scroll to position [6, 0]
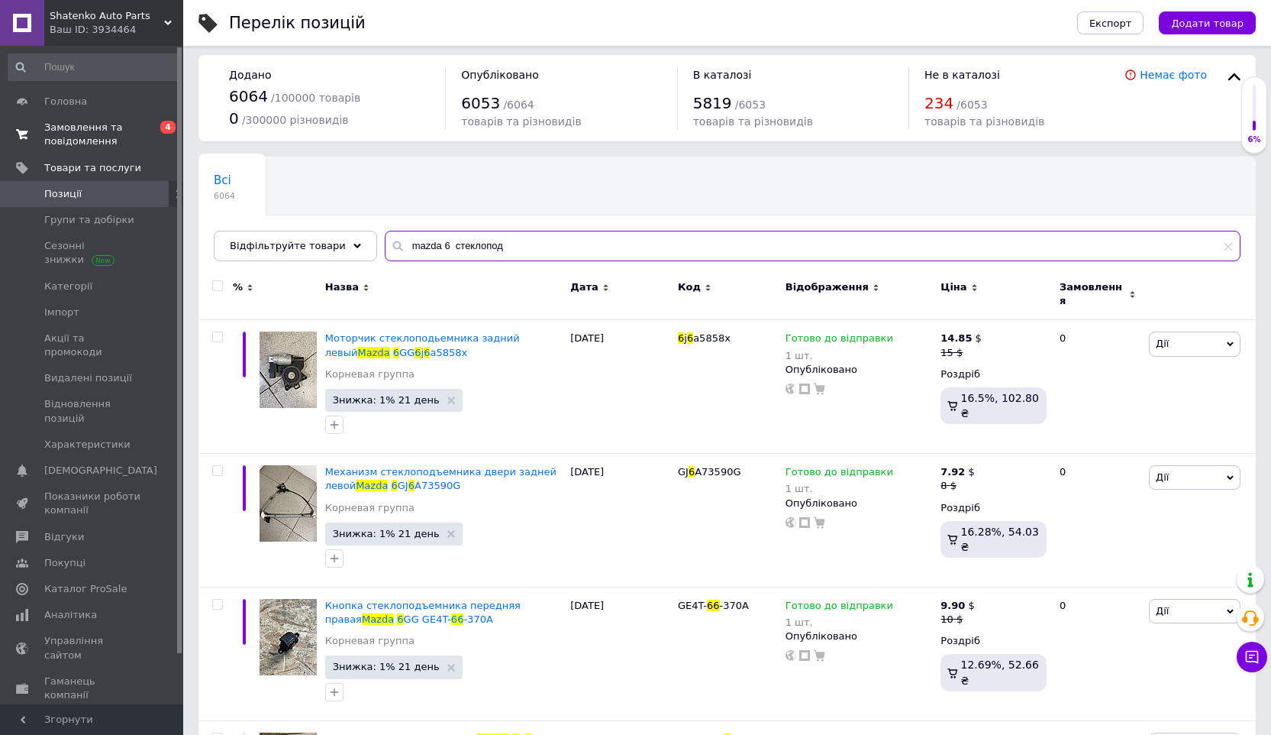
type input "mazda 6 стеклопод"
click at [111, 136] on span "Замовлення та повідомлення" at bounding box center [92, 134] width 97 height 27
